Goal: Task Accomplishment & Management: Manage account settings

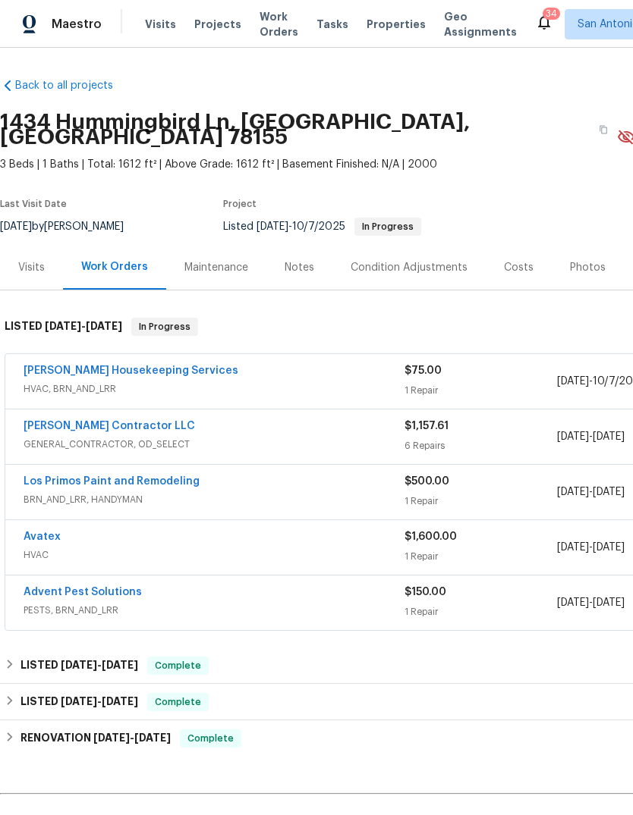
click at [121, 421] on link "[PERSON_NAME] Contractor LLC" at bounding box center [109, 426] width 171 height 11
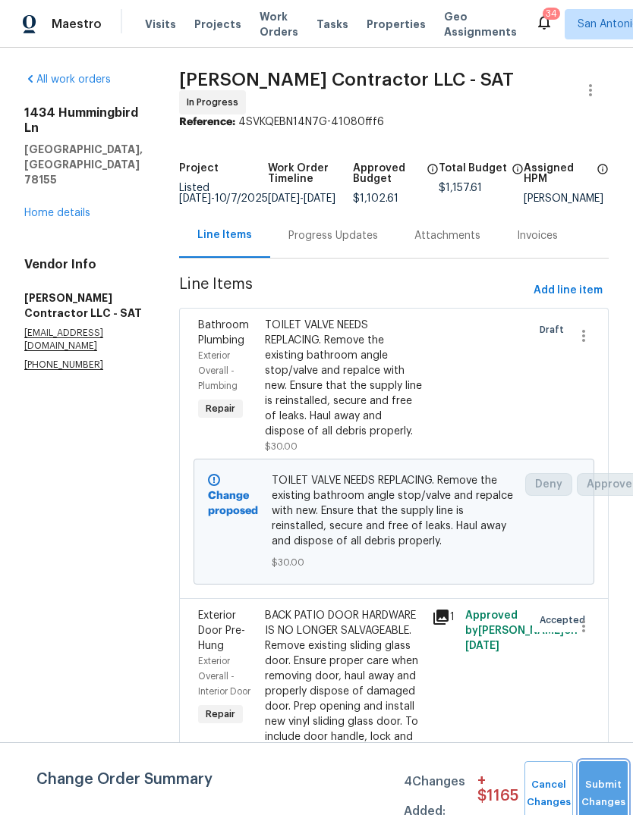
click at [598, 790] on button "Submit Changes" at bounding box center [603, 793] width 49 height 65
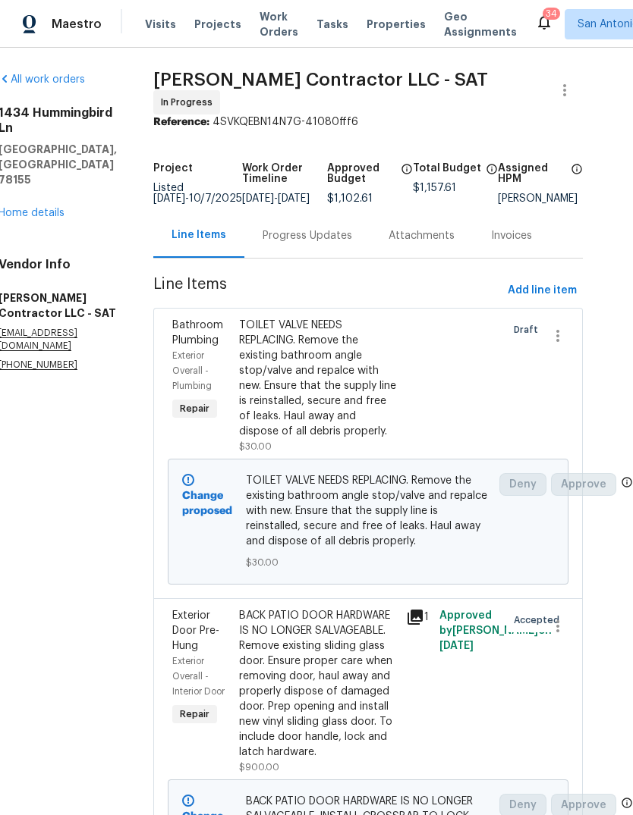
scroll to position [0, 27]
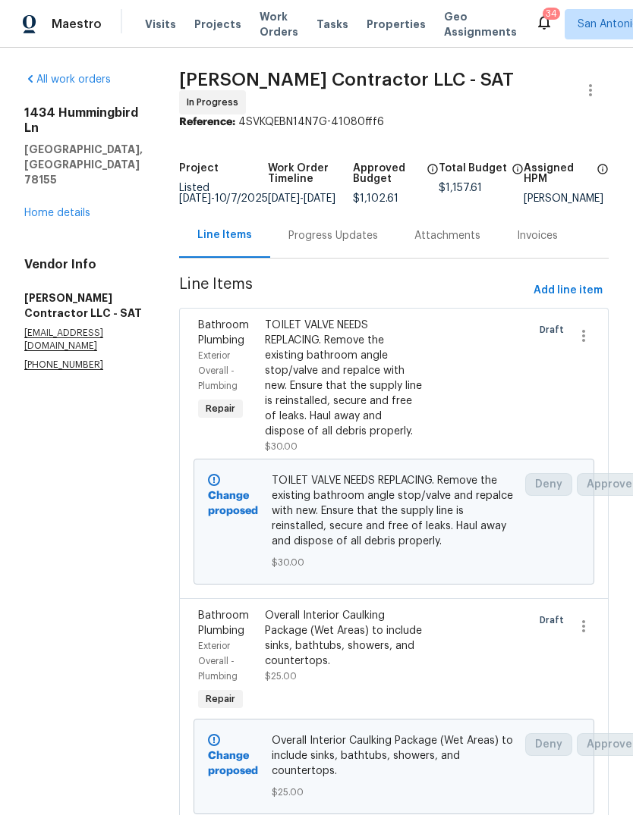
click at [67, 142] on h5 "[GEOGRAPHIC_DATA], [GEOGRAPHIC_DATA] 78155" at bounding box center [83, 165] width 118 height 46
click at [66, 142] on h5 "[GEOGRAPHIC_DATA], [GEOGRAPHIC_DATA] 78155" at bounding box center [83, 165] width 118 height 46
click at [65, 208] on link "Home details" at bounding box center [57, 213] width 66 height 11
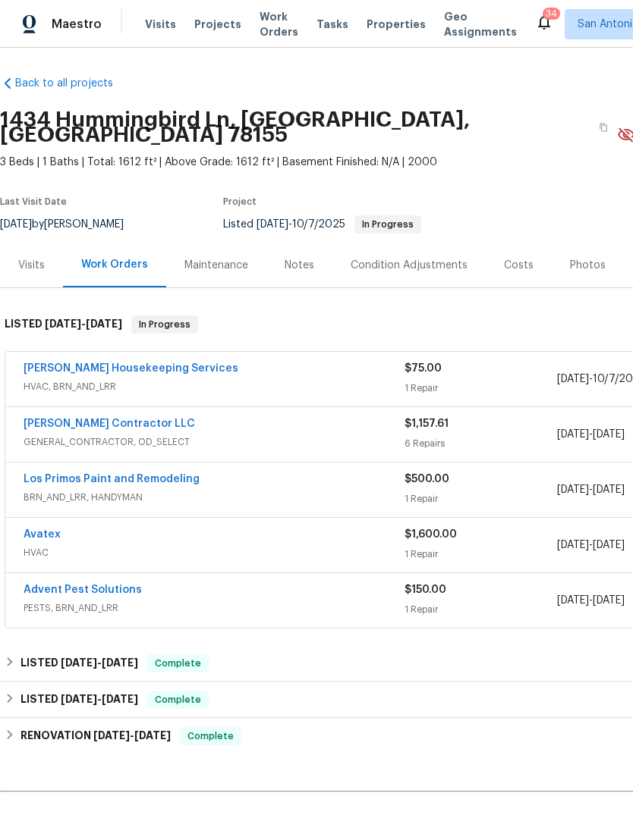
scroll to position [2, 0]
click at [19, 655] on div "LISTED 2/25/25 - 2/26/25 Complete" at bounding box center [429, 664] width 848 height 18
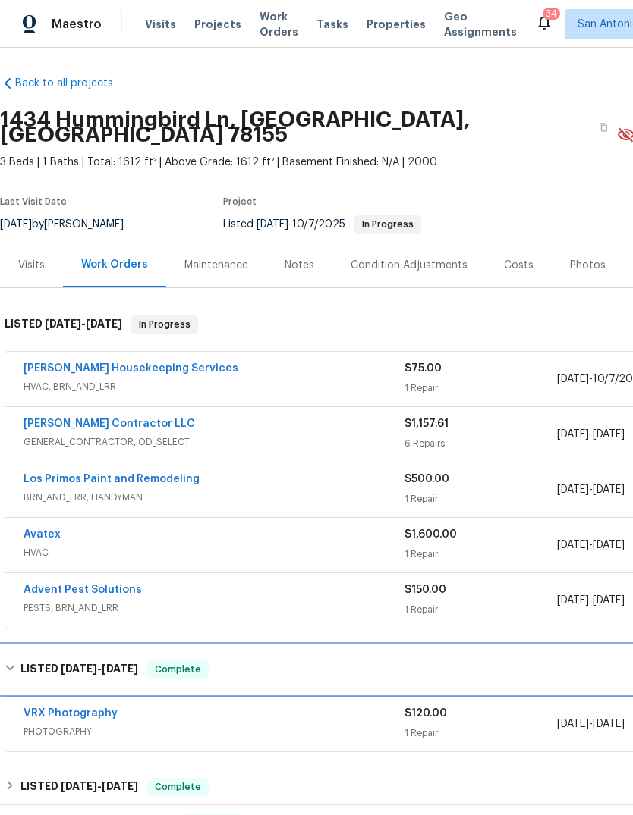
click at [20, 661] on h6 "LISTED 2/25/25 - 2/26/25" at bounding box center [79, 670] width 118 height 18
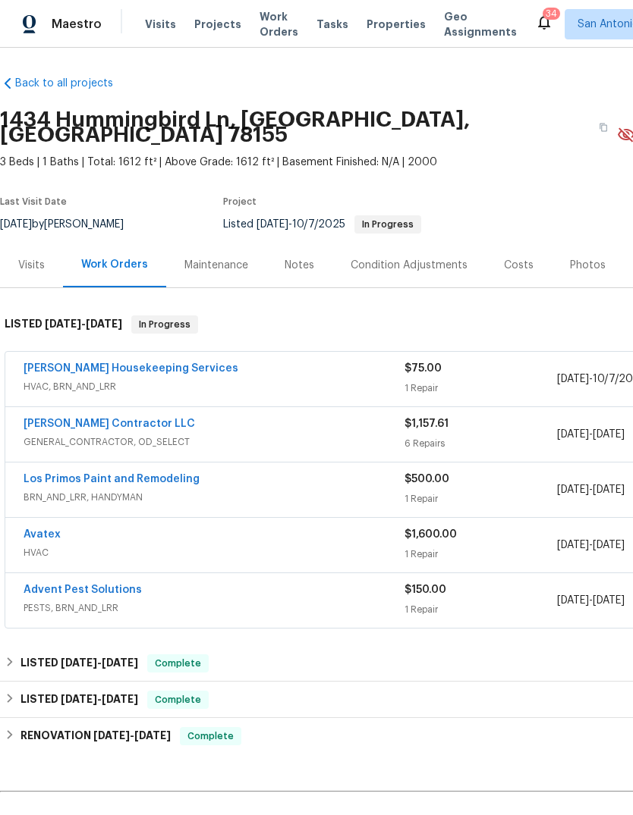
click at [235, 258] on div "Maintenance" at bounding box center [216, 265] width 64 height 15
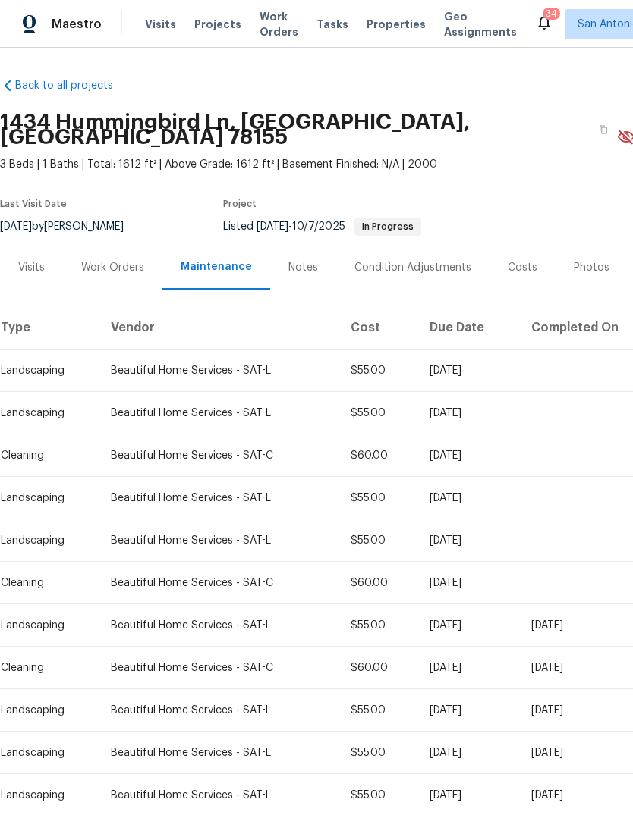
click at [224, 618] on div "Beautiful Home Services - SAT-L" at bounding box center [218, 625] width 215 height 15
click at [259, 618] on div "Beautiful Home Services - SAT-L" at bounding box center [218, 625] width 215 height 15
click at [199, 618] on div "Beautiful Home Services - SAT-L" at bounding box center [218, 625] width 215 height 15
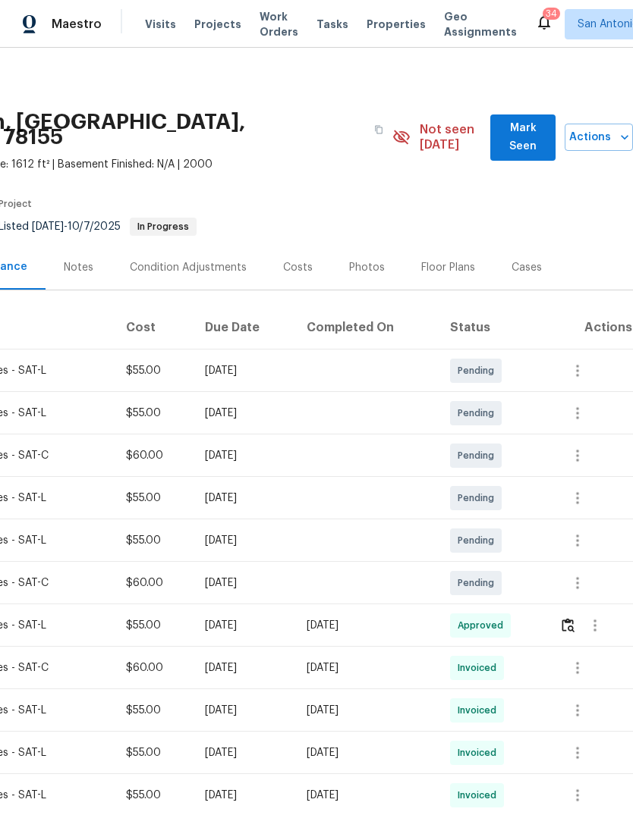
scroll to position [0, 225]
click at [574, 618] on img "button" at bounding box center [567, 625] width 13 height 14
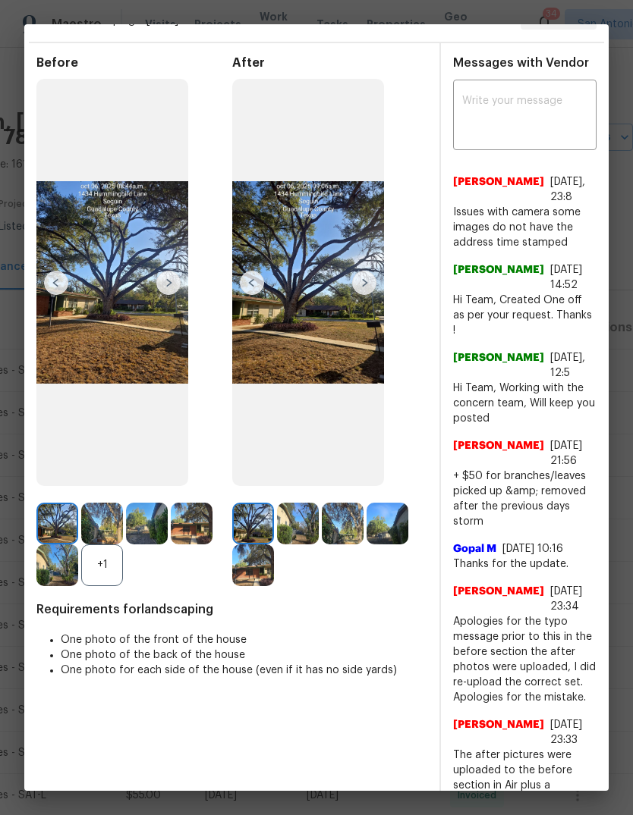
scroll to position [38, 0]
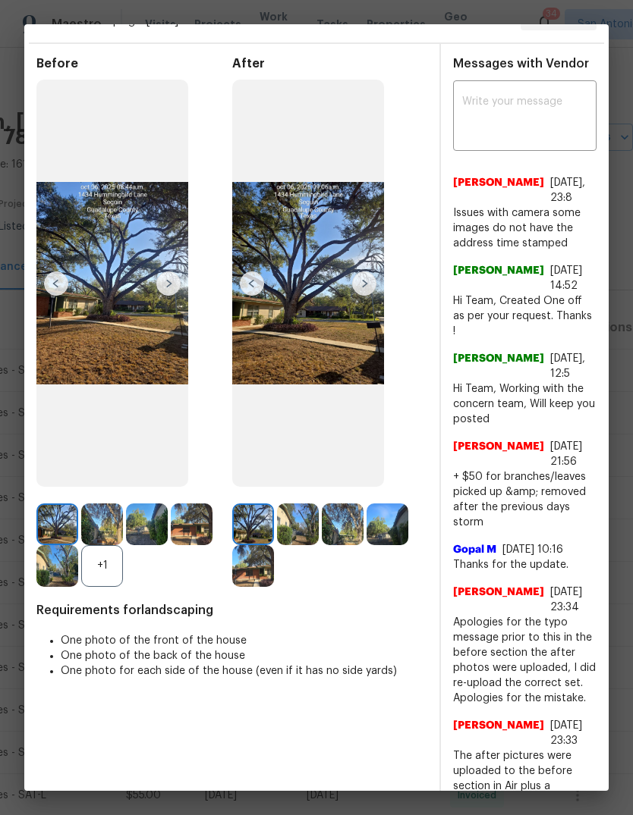
click at [372, 296] on img at bounding box center [364, 284] width 24 height 24
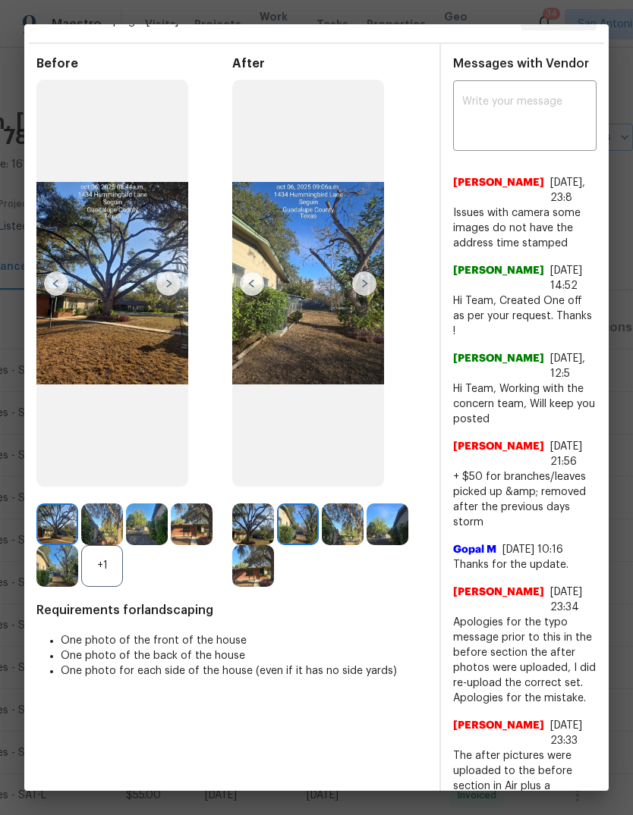
click at [363, 296] on img at bounding box center [364, 284] width 24 height 24
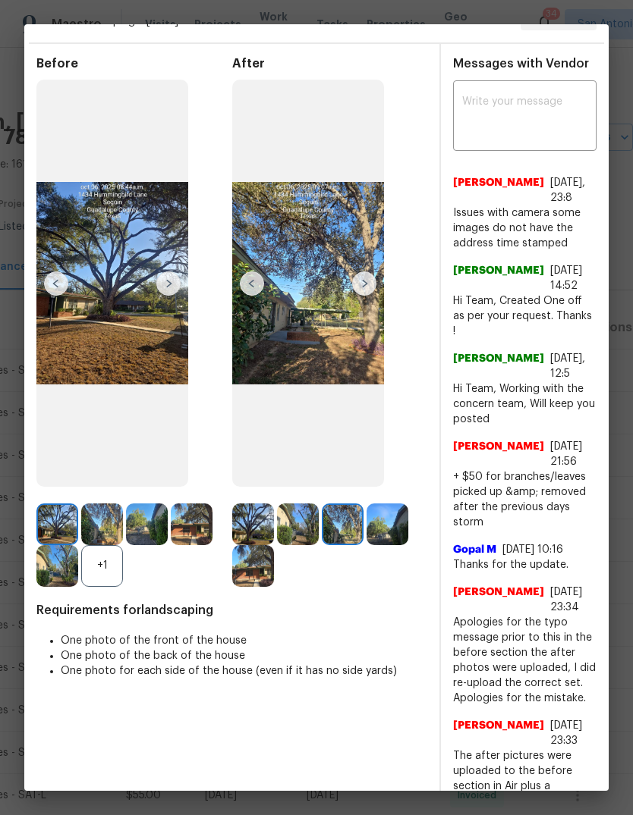
click at [363, 296] on img at bounding box center [364, 284] width 24 height 24
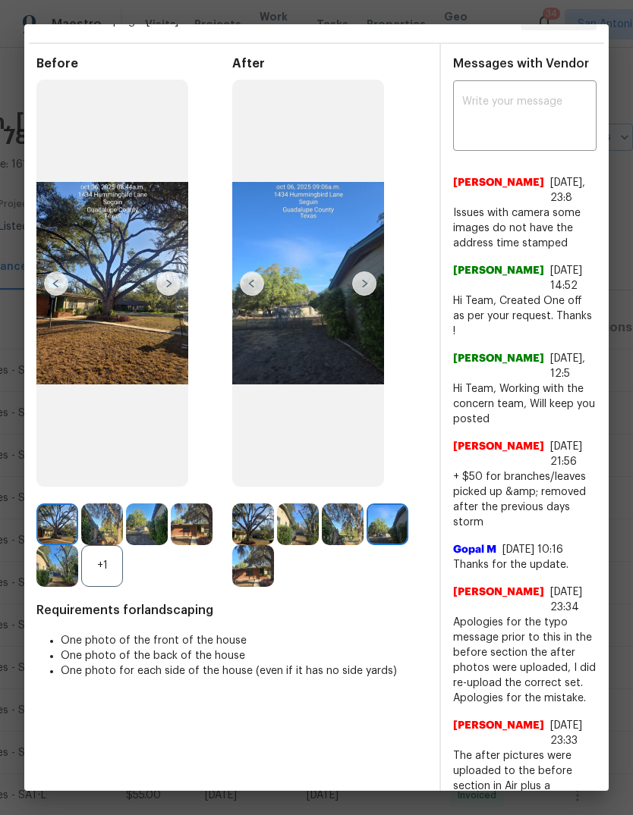
click at [366, 296] on img at bounding box center [364, 284] width 24 height 24
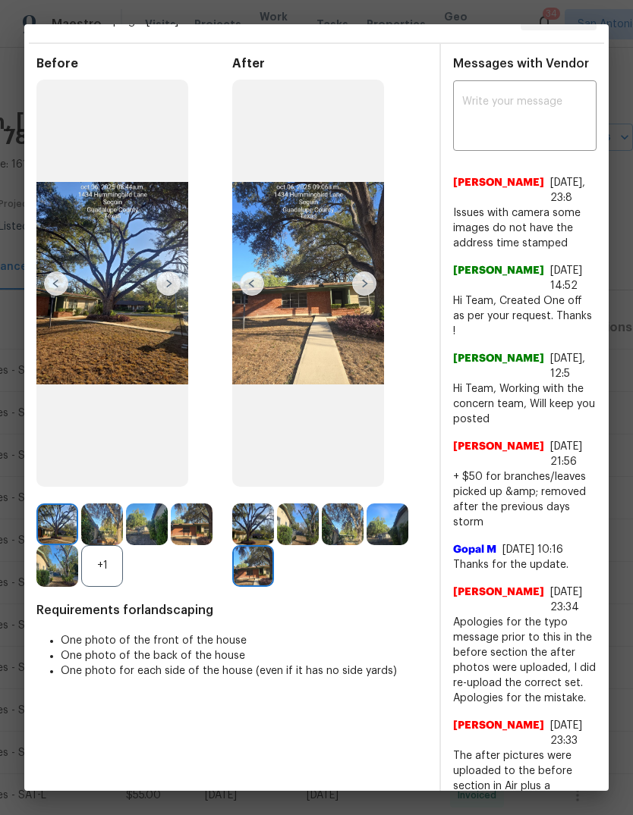
click at [161, 296] on img at bounding box center [168, 284] width 24 height 24
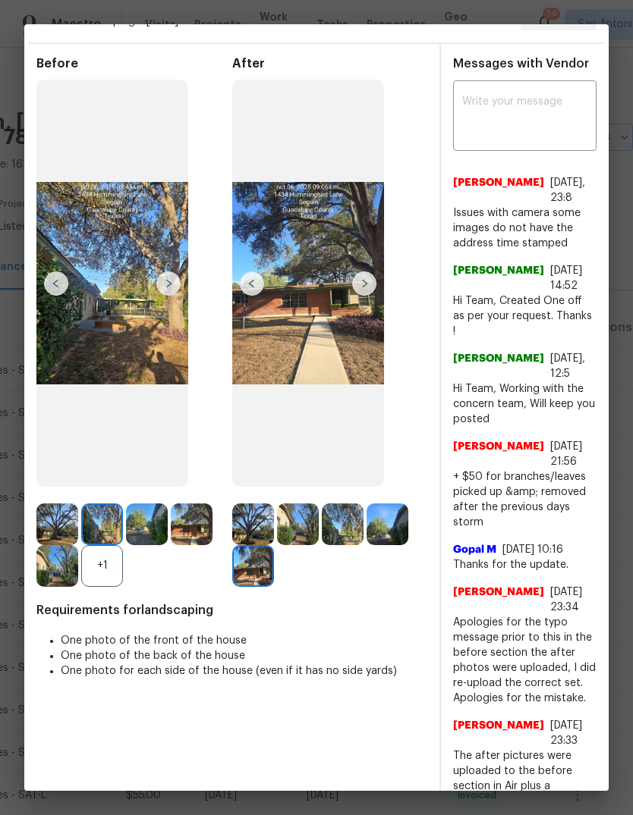
click at [174, 296] on img at bounding box center [168, 284] width 24 height 24
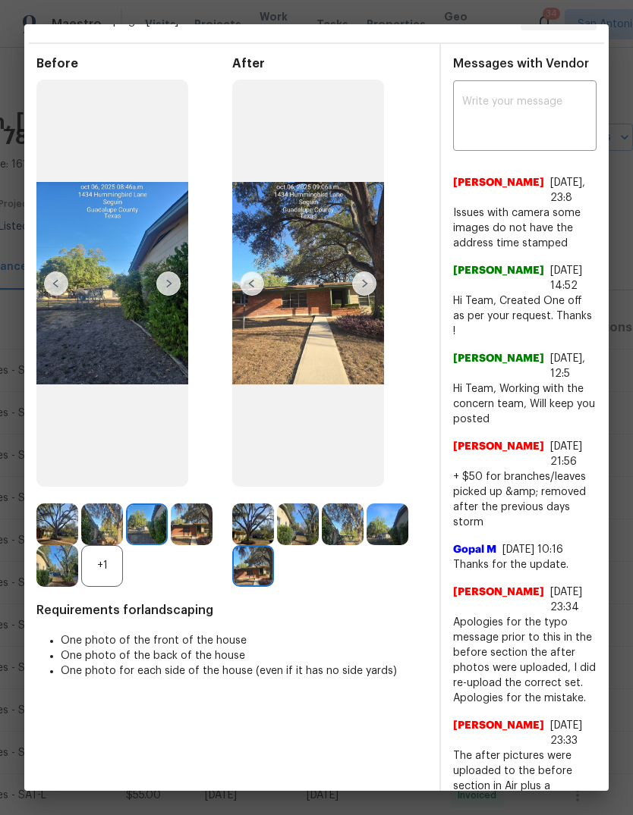
click at [168, 296] on img at bounding box center [168, 284] width 24 height 24
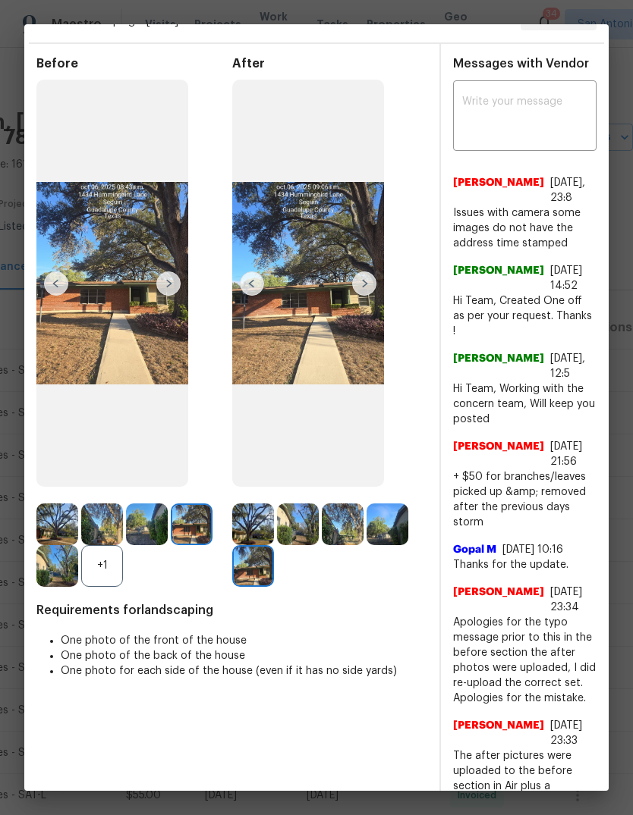
click at [364, 296] on img at bounding box center [364, 284] width 24 height 24
click at [367, 296] on img at bounding box center [364, 284] width 24 height 24
click at [363, 296] on img at bounding box center [364, 284] width 24 height 24
click at [64, 288] on img at bounding box center [56, 284] width 24 height 24
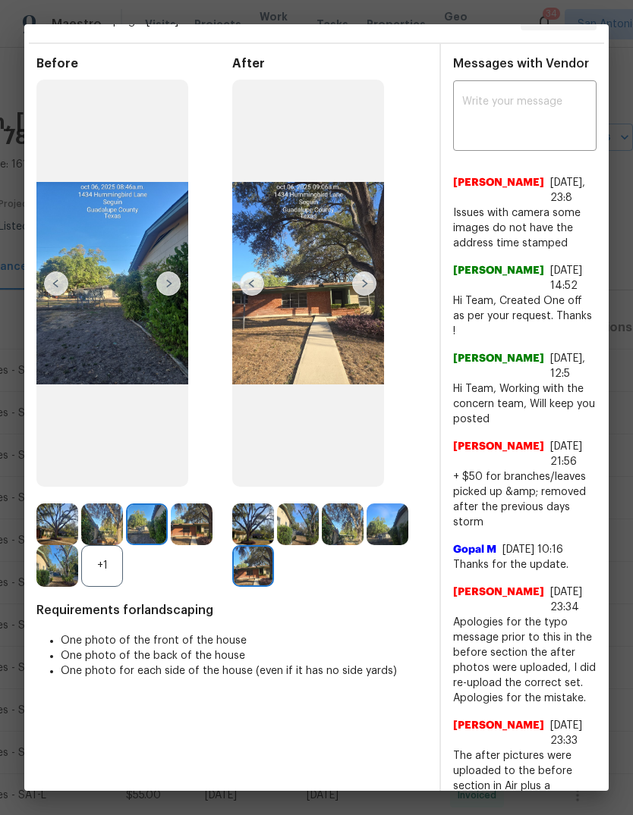
click at [250, 296] on img at bounding box center [252, 284] width 24 height 24
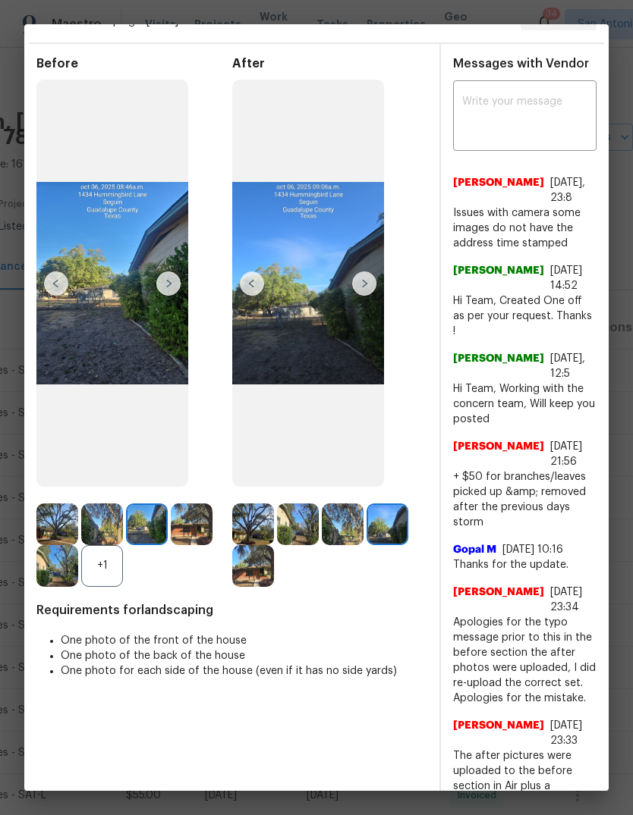
click at [58, 296] on img at bounding box center [56, 284] width 24 height 24
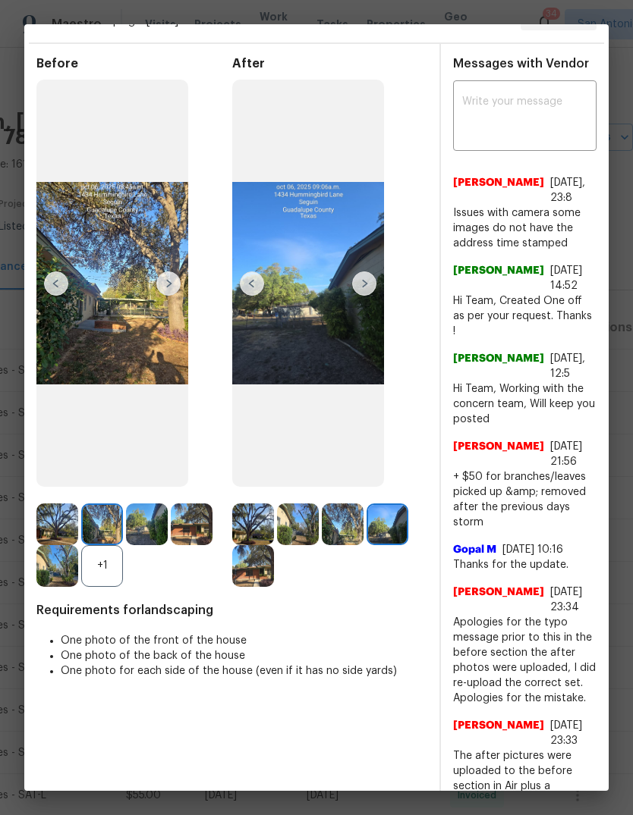
click at [254, 296] on img at bounding box center [252, 284] width 24 height 24
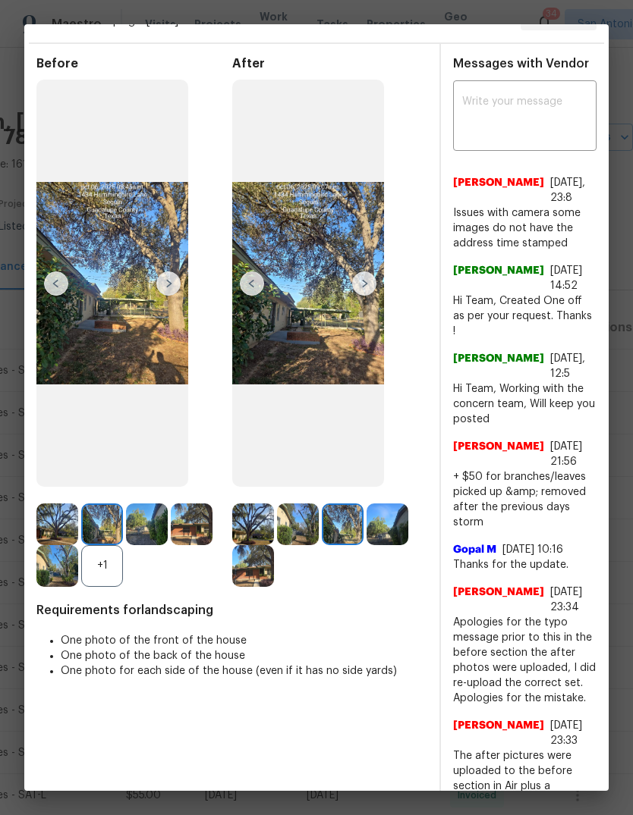
click at [49, 296] on img at bounding box center [56, 284] width 24 height 24
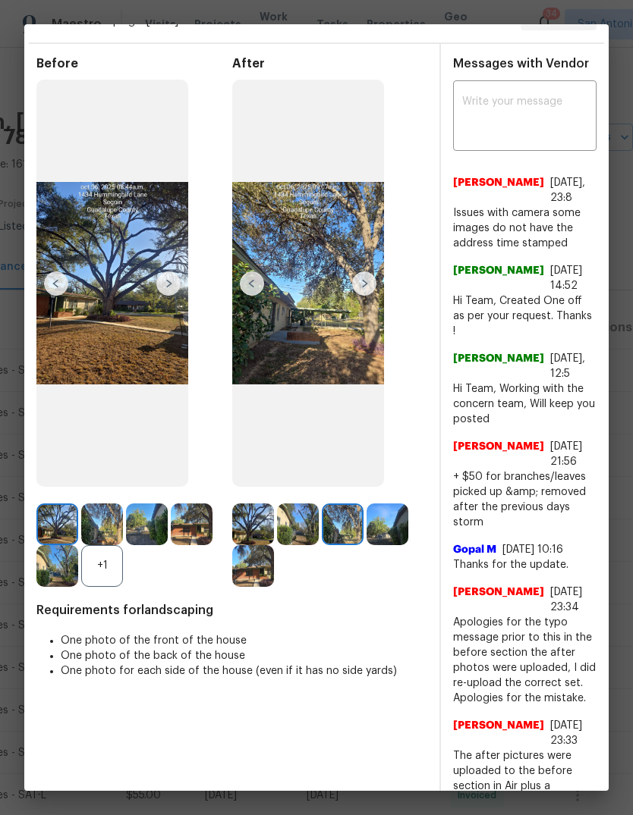
click at [243, 296] on img at bounding box center [252, 284] width 24 height 24
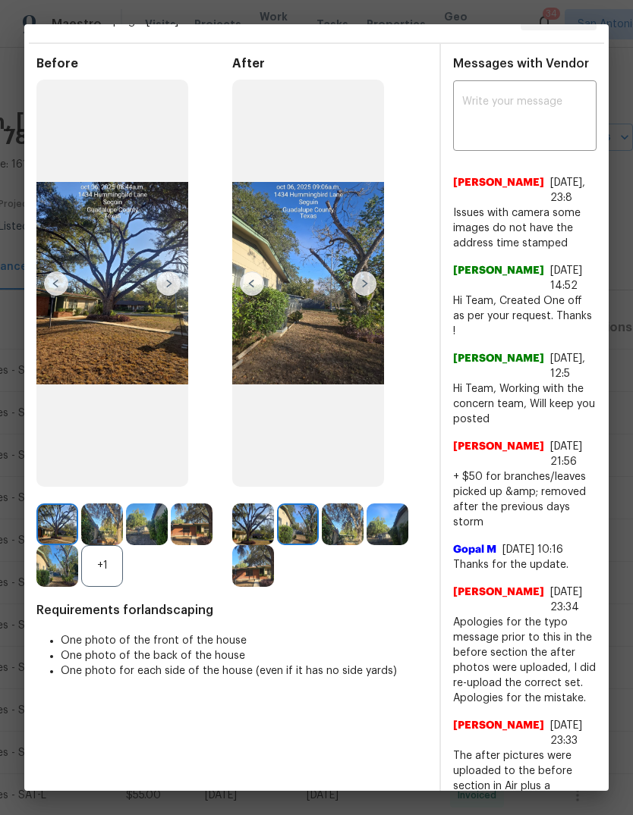
click at [250, 296] on img at bounding box center [252, 284] width 24 height 24
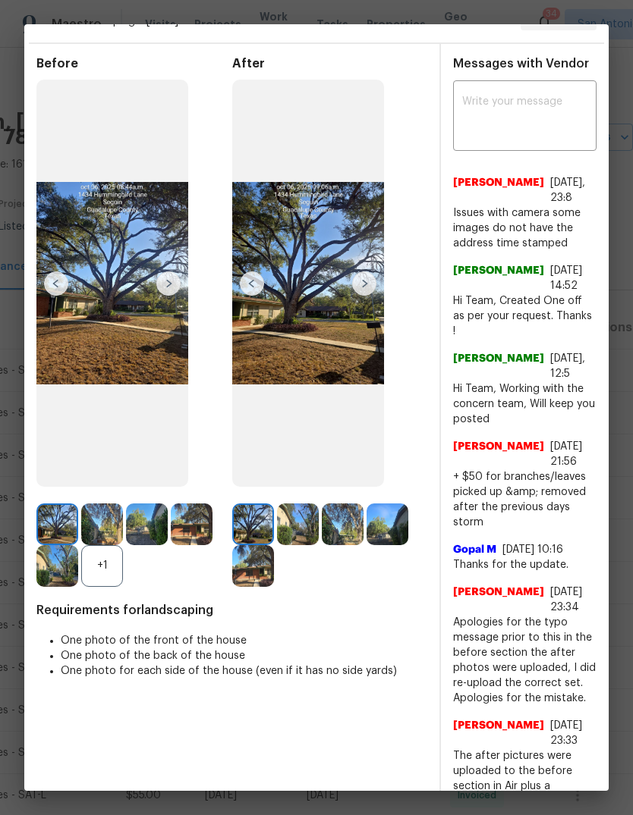
click at [166, 290] on img at bounding box center [168, 284] width 24 height 24
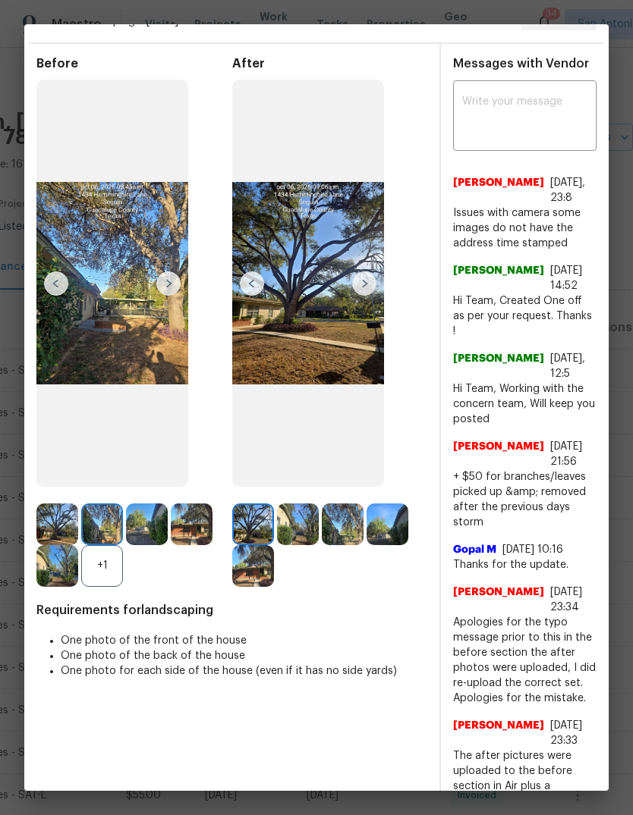
click at [363, 296] on img at bounding box center [364, 284] width 24 height 24
